Goal: Subscribe to service/newsletter

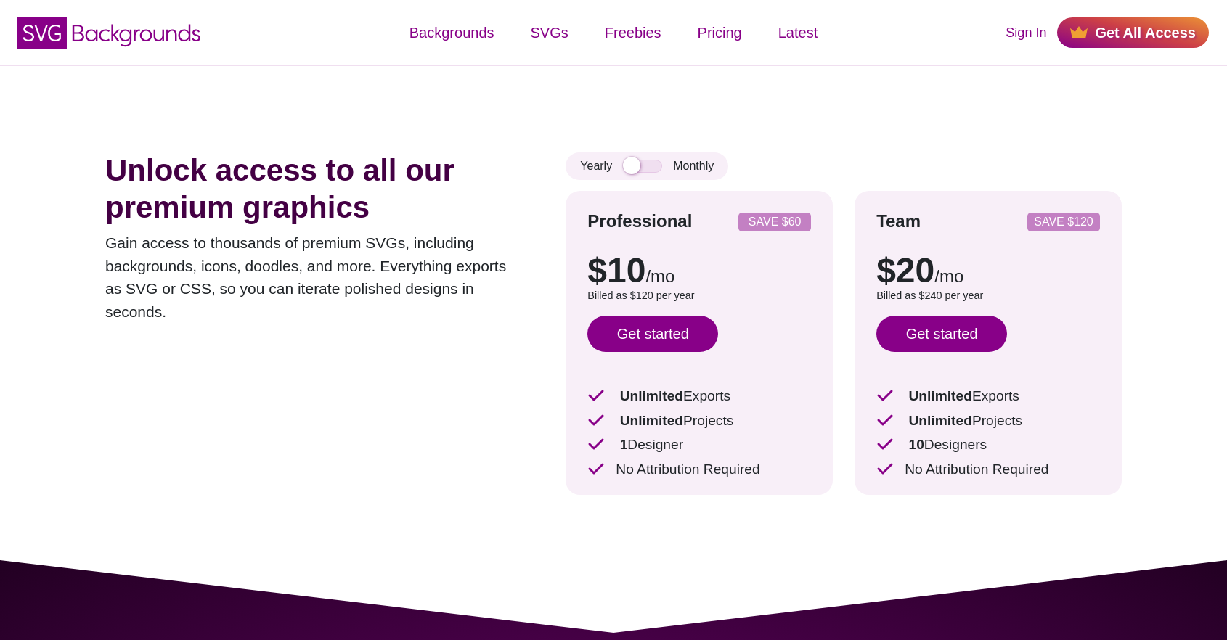
click at [793, 167] on div "Yearly Monthly Professional SAVE $60 $10 /mo $15 /mo Billed as $120 per year Sa…" at bounding box center [843, 334] width 556 height 364
click at [642, 161] on input "checkbox" at bounding box center [642, 166] width 39 height 13
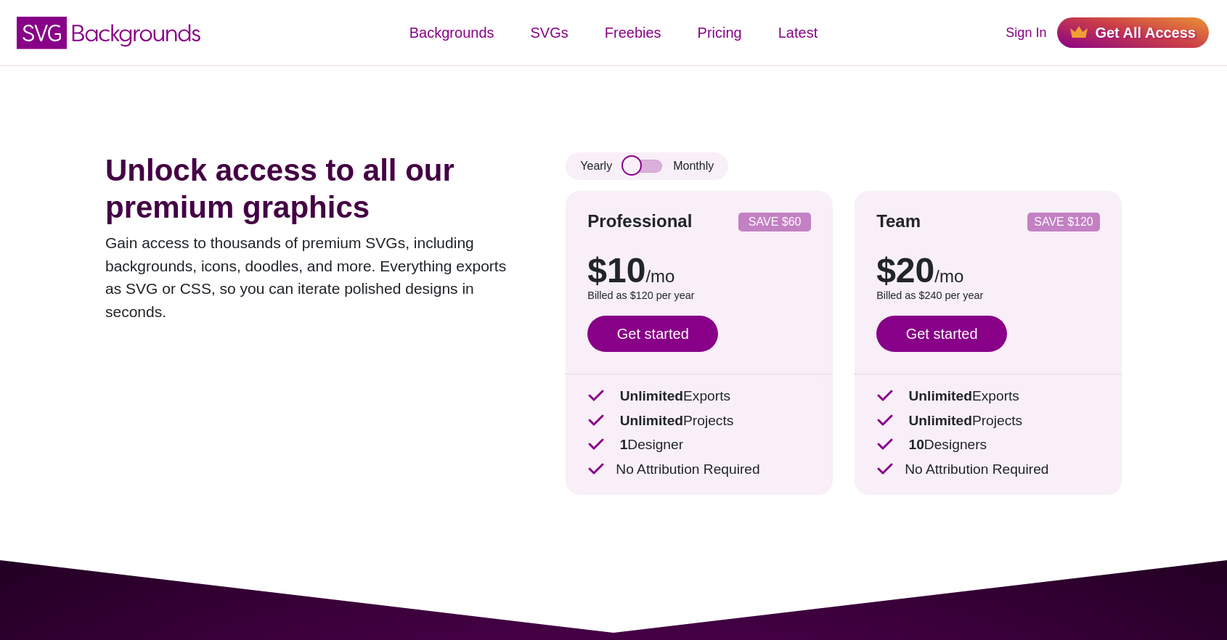
click at [642, 161] on input "checkbox" at bounding box center [642, 166] width 39 height 13
checkbox input "false"
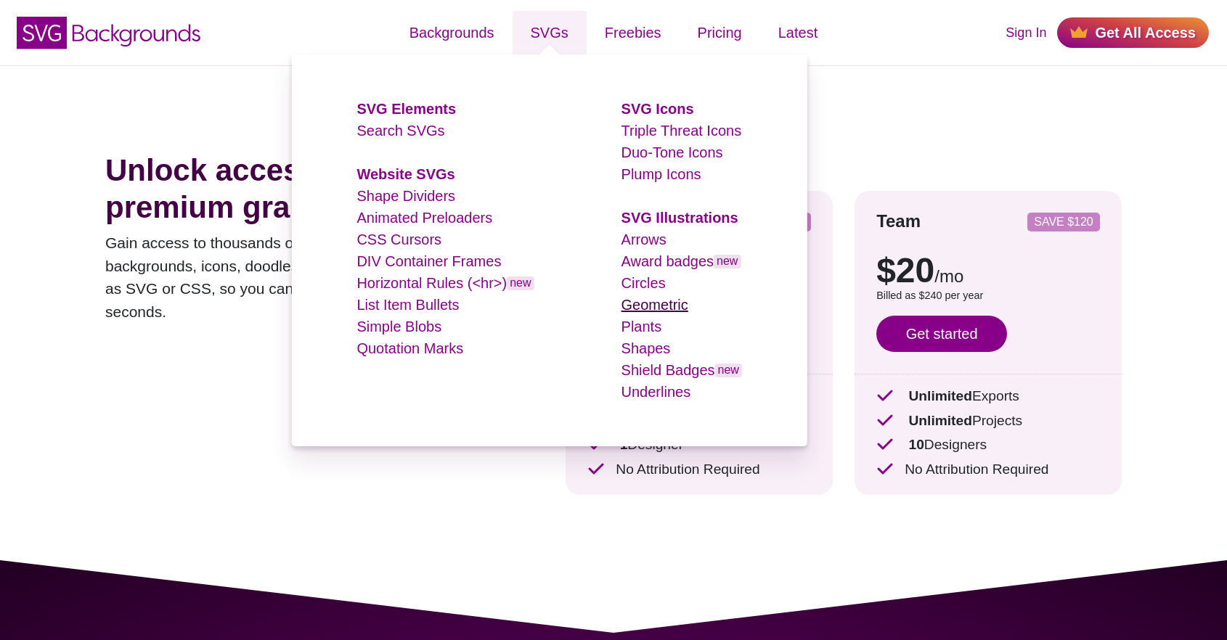
click at [673, 301] on link "Geometric" at bounding box center [654, 305] width 67 height 16
